Goal: Transaction & Acquisition: Purchase product/service

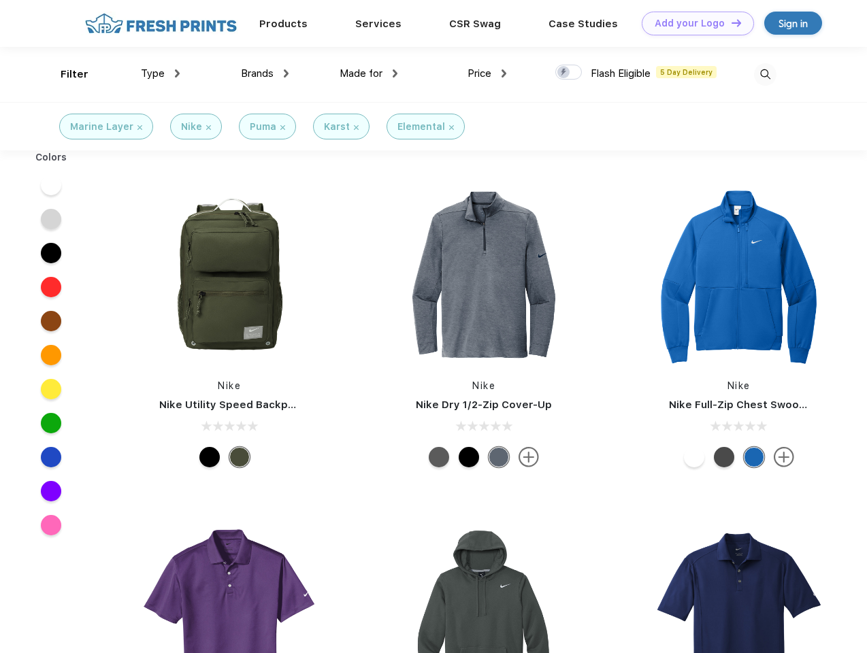
scroll to position [1, 0]
click at [693, 23] on link "Add your Logo Design Tool" at bounding box center [698, 24] width 112 height 24
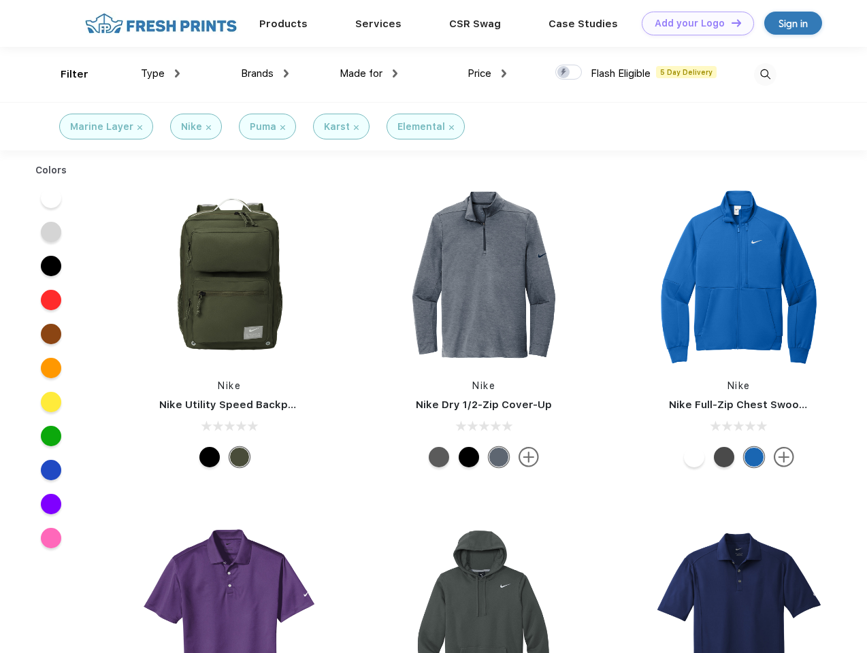
click at [0, 0] on div "Design Tool" at bounding box center [0, 0] width 0 height 0
click at [730, 22] on link "Add your Logo Design Tool" at bounding box center [698, 24] width 112 height 24
click at [65, 74] on div "Filter" at bounding box center [75, 75] width 28 height 16
click at [161, 73] on span "Type" at bounding box center [153, 73] width 24 height 12
click at [265, 73] on span "Brands" at bounding box center [257, 73] width 33 height 12
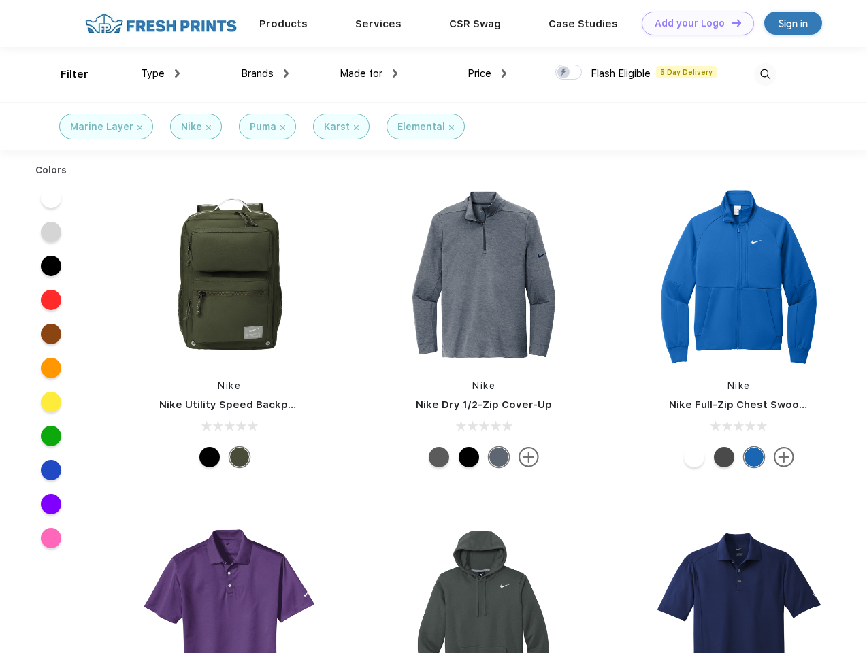
click at [369, 73] on span "Made for" at bounding box center [361, 73] width 43 height 12
click at [487, 73] on span "Price" at bounding box center [480, 73] width 24 height 12
click at [569, 73] on div at bounding box center [568, 72] width 27 height 15
click at [564, 73] on input "checkbox" at bounding box center [559, 68] width 9 height 9
click at [765, 74] on img at bounding box center [765, 74] width 22 height 22
